Goal: Task Accomplishment & Management: Manage account settings

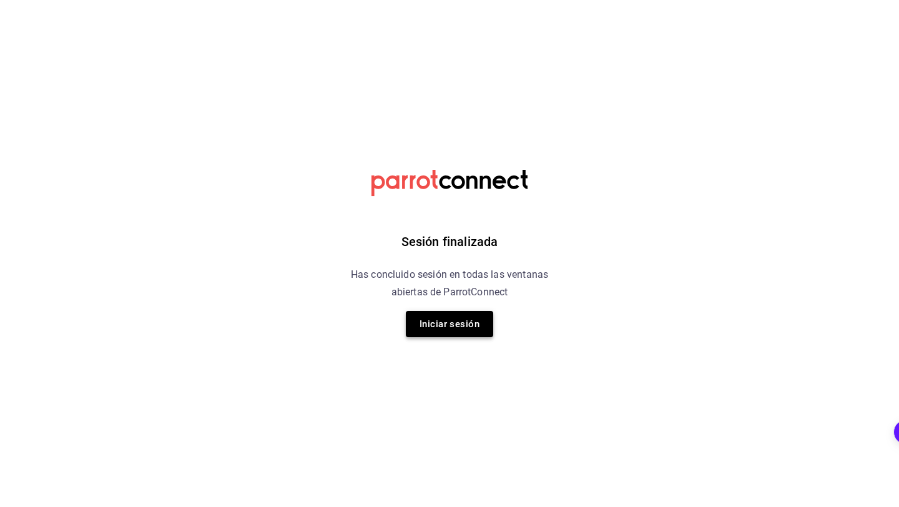
click at [459, 333] on button "Iniciar sesión" at bounding box center [449, 324] width 87 height 26
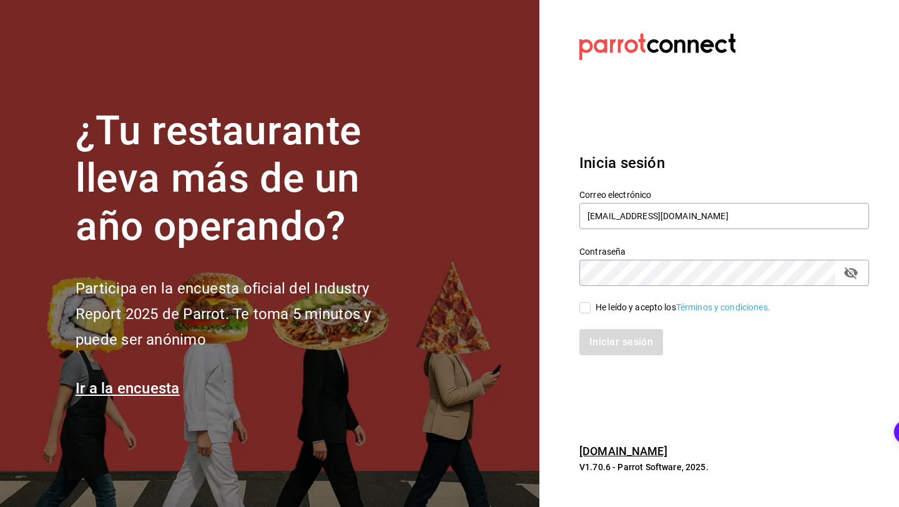
click at [595, 304] on span "He leído y acepto los Términos y condiciones." at bounding box center [681, 307] width 180 height 13
click at [591, 304] on input "He leído y acepto los Términos y condiciones." at bounding box center [584, 307] width 11 height 11
checkbox input "true"
click at [594, 343] on button "Iniciar sesión" at bounding box center [621, 342] width 85 height 26
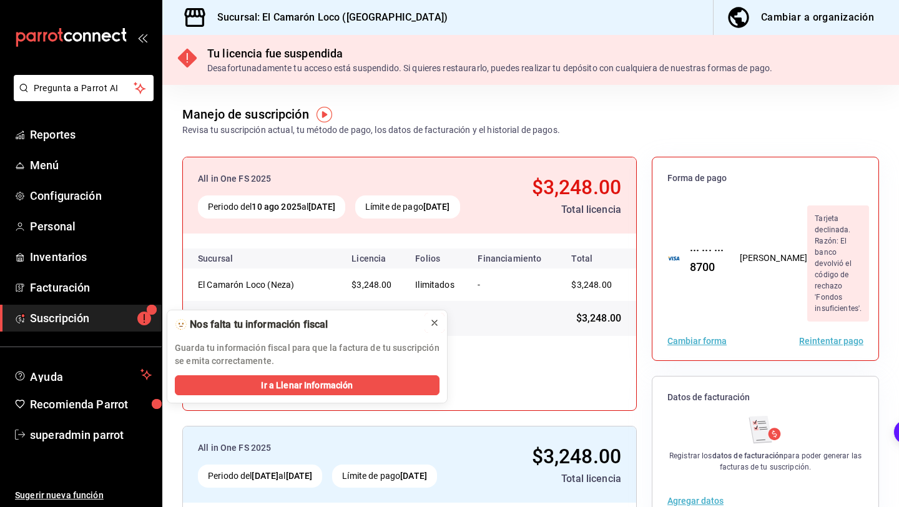
click at [434, 321] on icon at bounding box center [434, 322] width 5 height 5
